Goal: Task Accomplishment & Management: Manage account settings

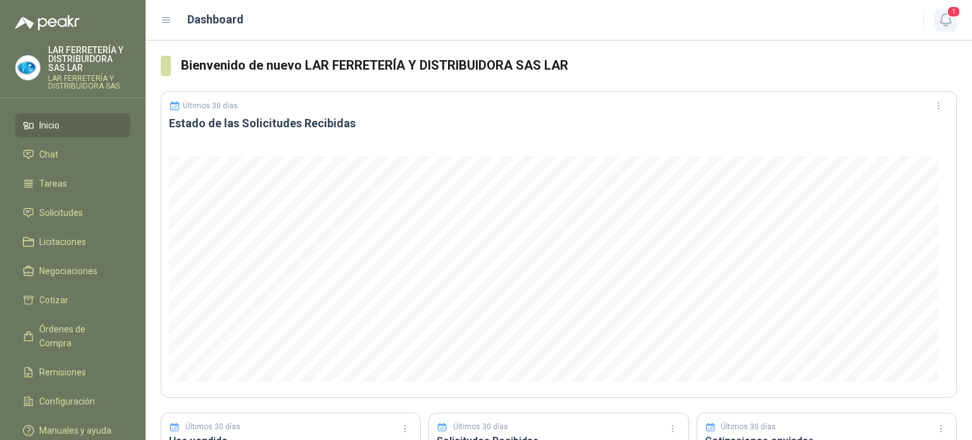
click at [938, 20] on icon "button" at bounding box center [946, 20] width 16 height 16
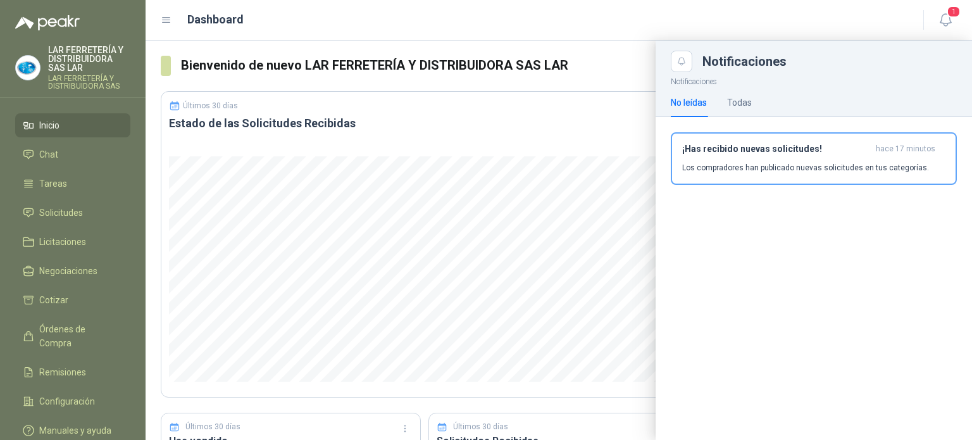
click at [789, 17] on div "Dashboard" at bounding box center [535, 20] width 748 height 18
click at [32, 210] on icon at bounding box center [28, 212] width 11 height 11
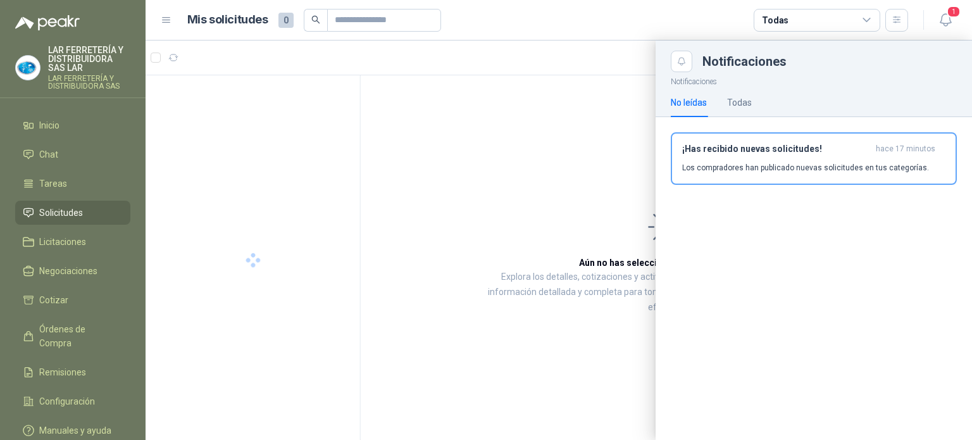
click at [641, 26] on article "Mis solicitudes 0 Todas" at bounding box center [548, 20] width 722 height 23
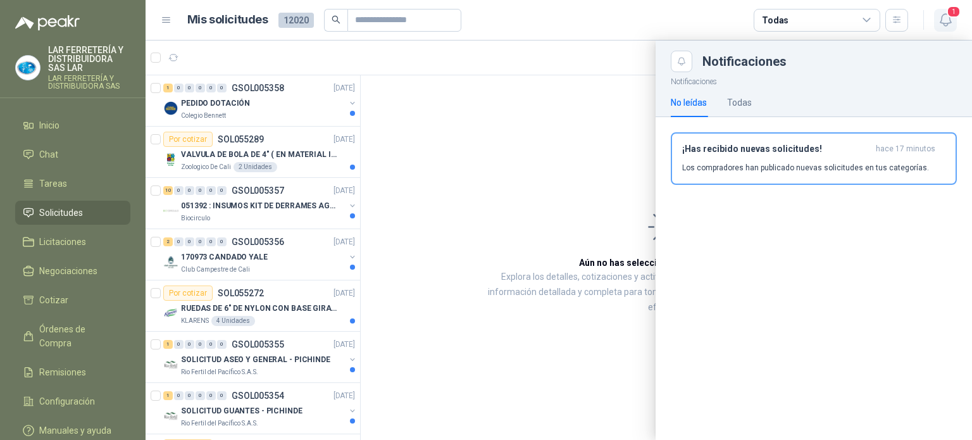
click at [944, 15] on icon "button" at bounding box center [946, 20] width 16 height 16
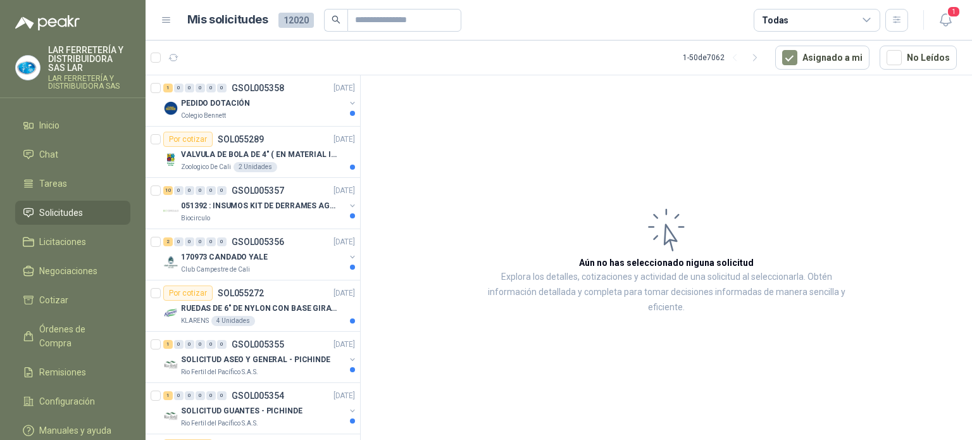
click at [827, 27] on div "Todas" at bounding box center [817, 20] width 127 height 23
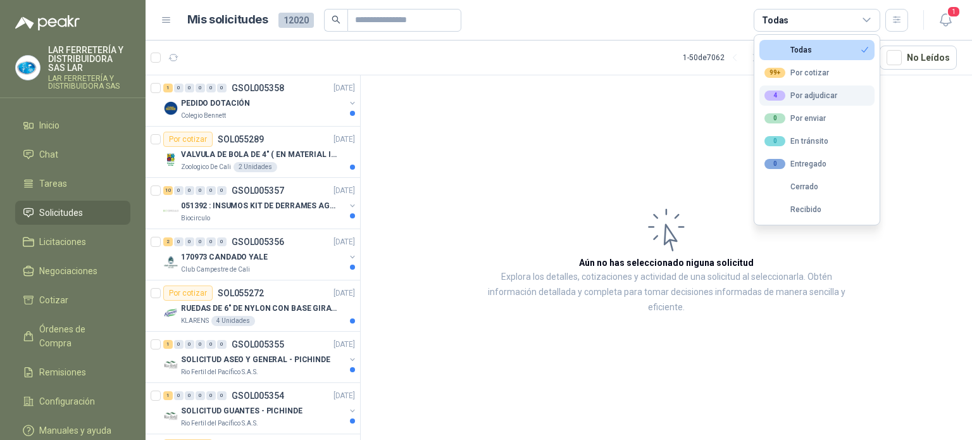
click at [800, 102] on button "4 Por adjudicar" at bounding box center [817, 95] width 115 height 20
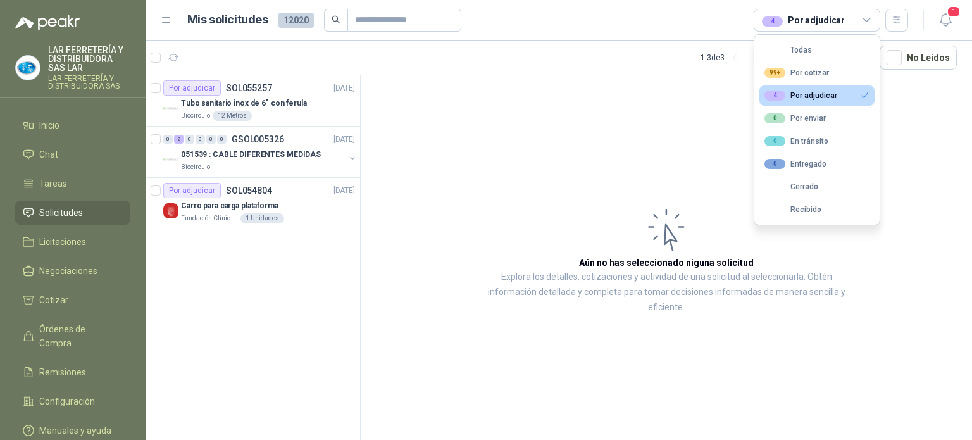
click at [810, 18] on div "4 Por adjudicar" at bounding box center [803, 20] width 83 height 14
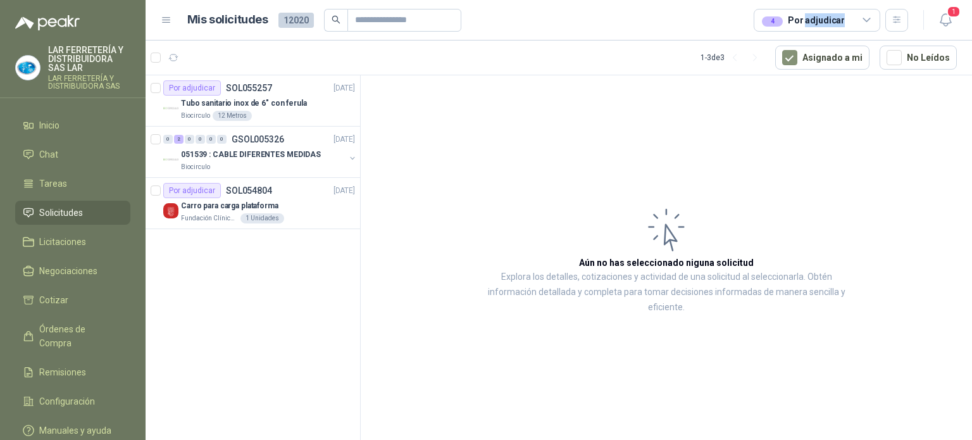
click at [810, 18] on div "4 Por adjudicar" at bounding box center [803, 20] width 83 height 14
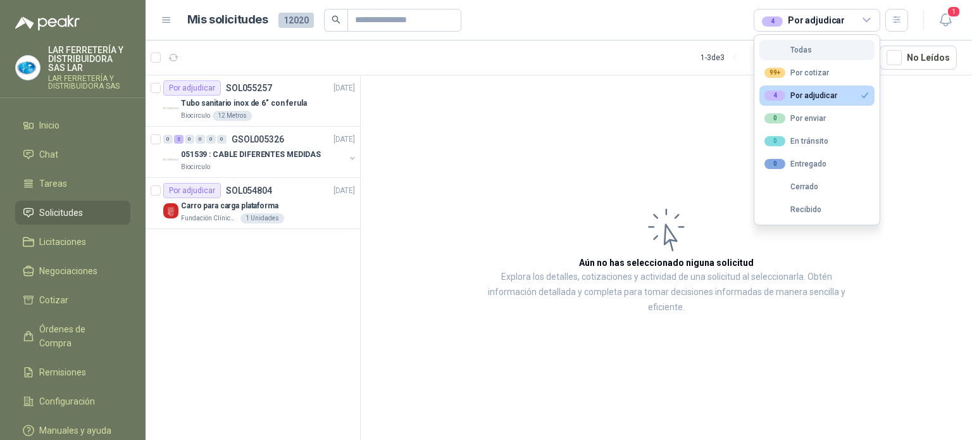
click at [810, 47] on div "Todas" at bounding box center [788, 50] width 47 height 9
